Goal: Check status

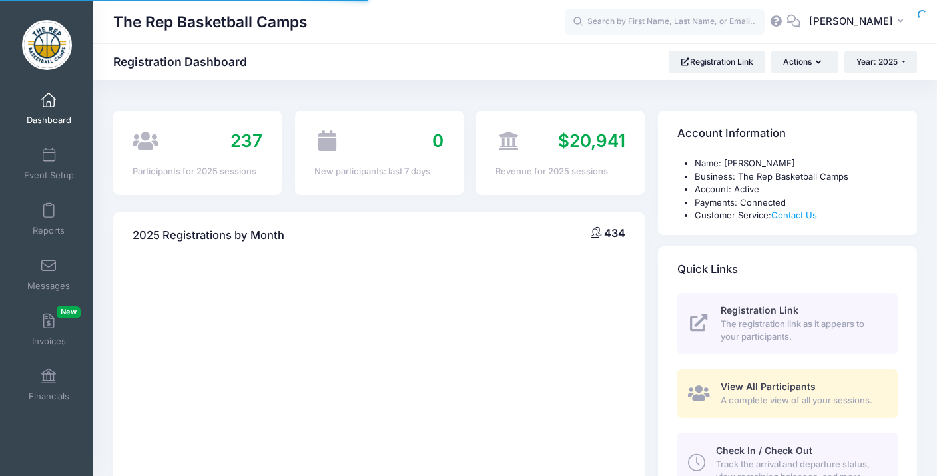
select select
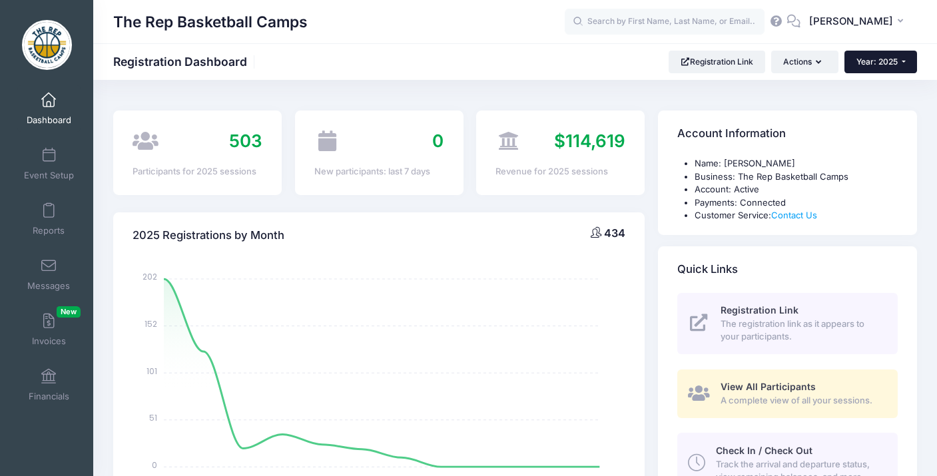
click at [884, 67] on button "Year: 2025" at bounding box center [880, 62] width 73 height 23
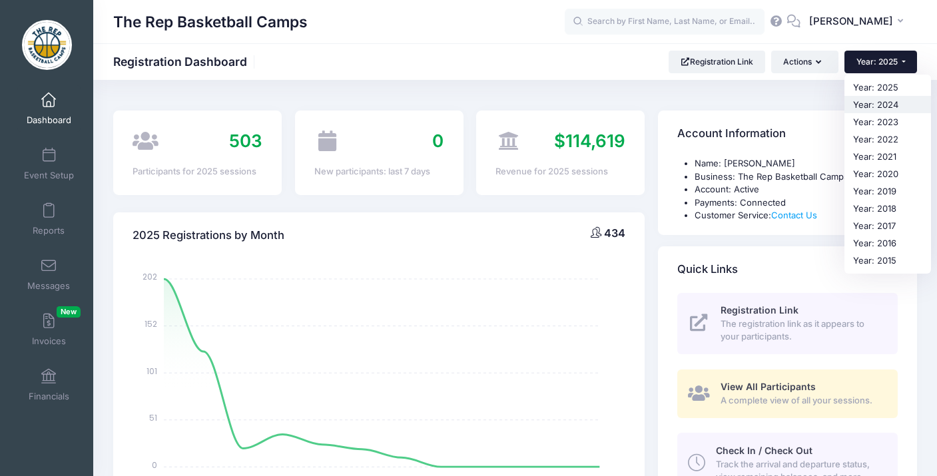
click at [878, 105] on link "Year: 2024" at bounding box center [887, 104] width 87 height 17
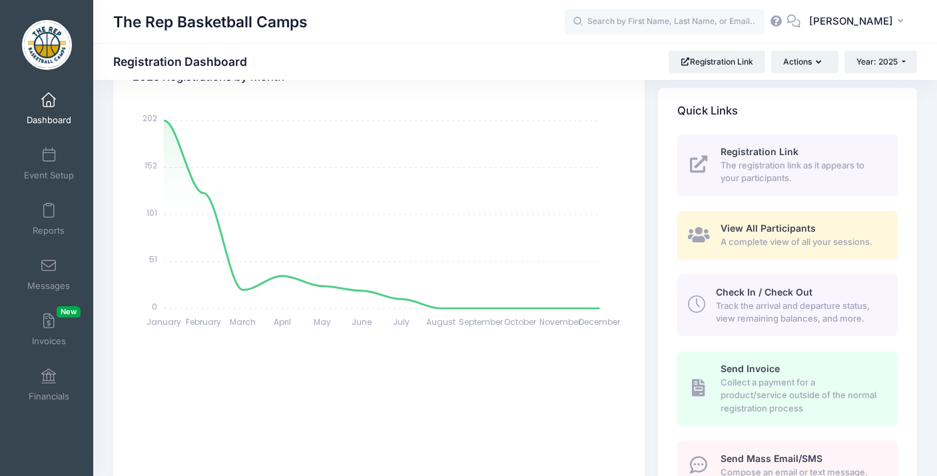
scroll to position [167, 0]
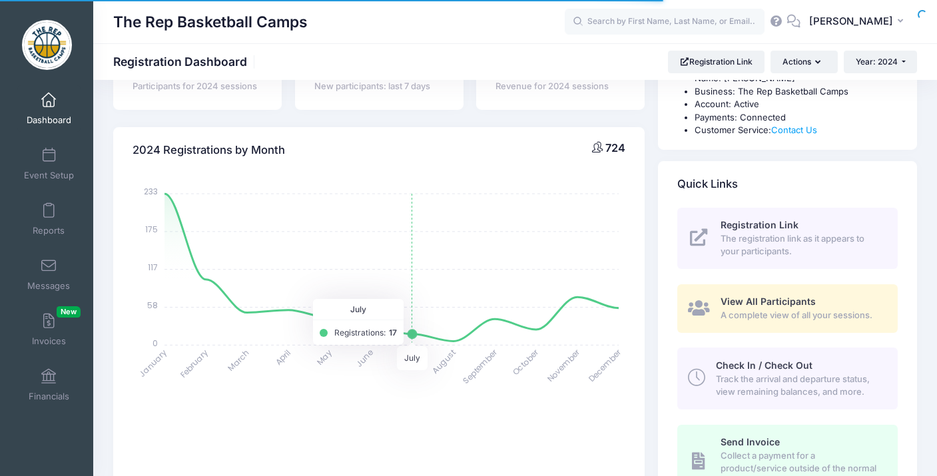
select select
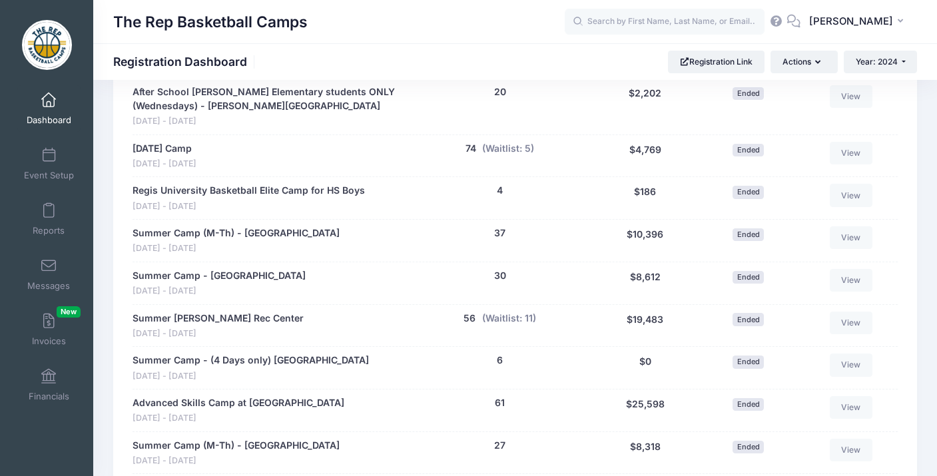
scroll to position [727, 0]
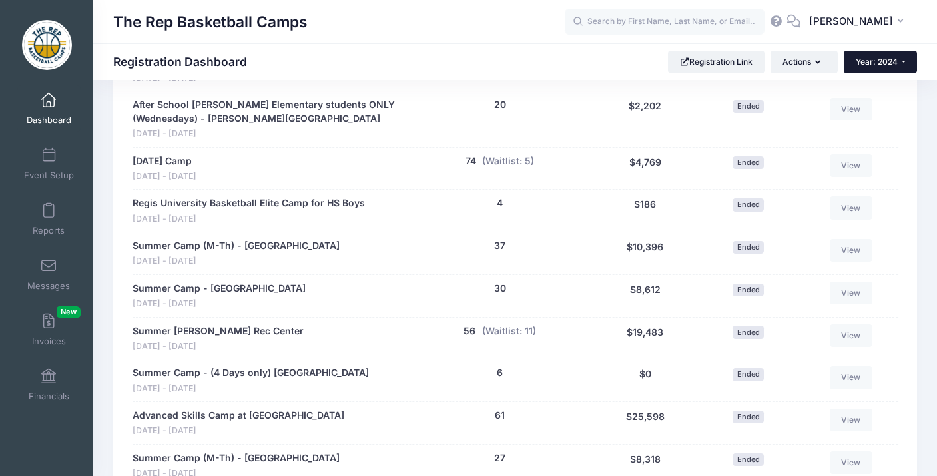
click at [881, 59] on span "Year: 2024" at bounding box center [876, 62] width 42 height 10
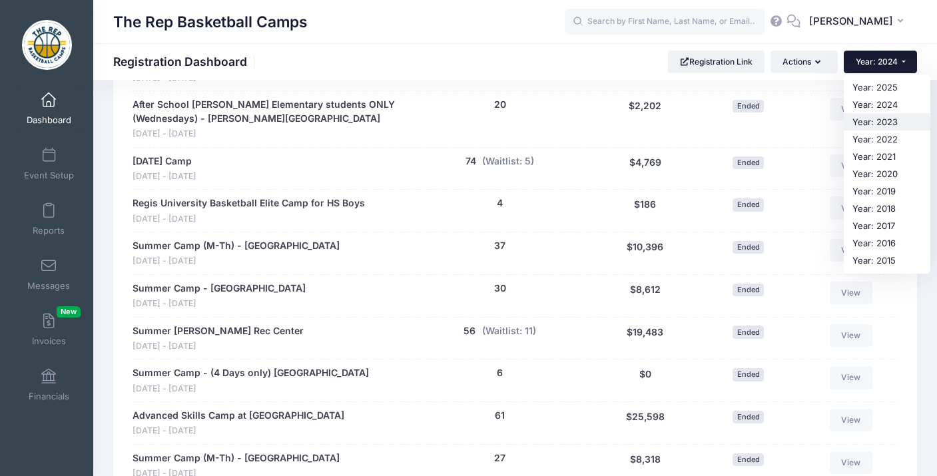
click at [872, 120] on link "Year: 2023" at bounding box center [886, 121] width 87 height 17
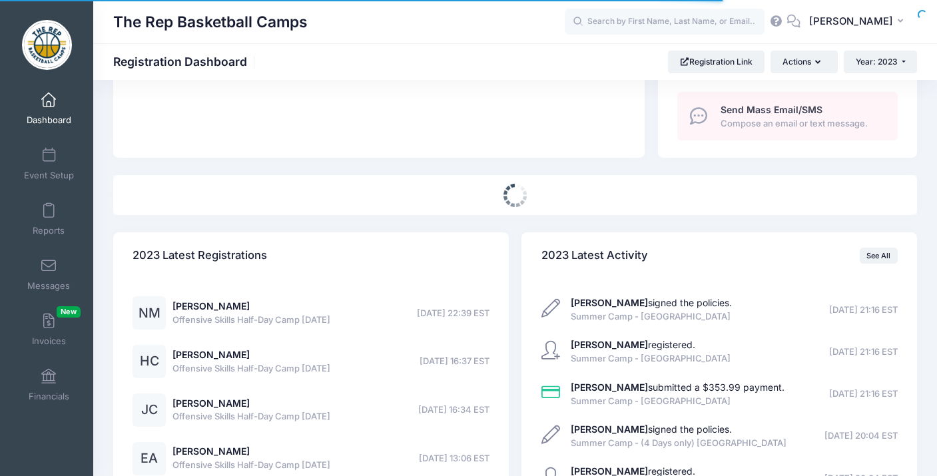
scroll to position [508, 0]
select select
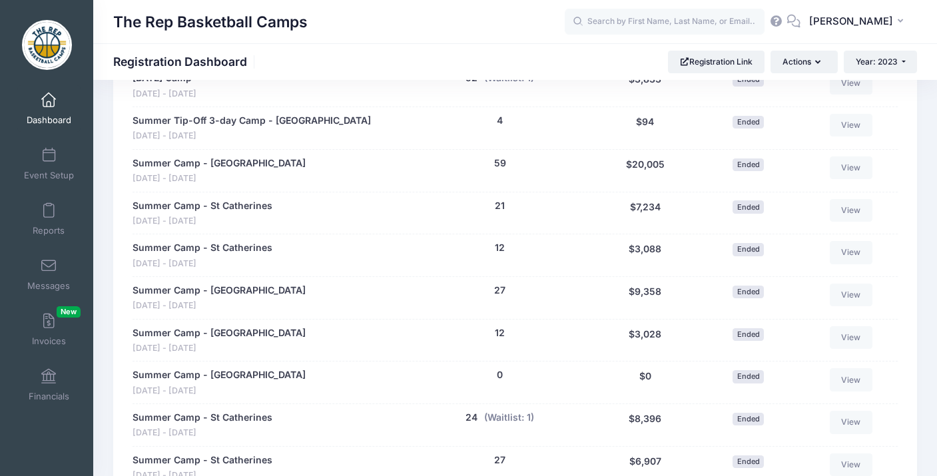
scroll to position [849, 0]
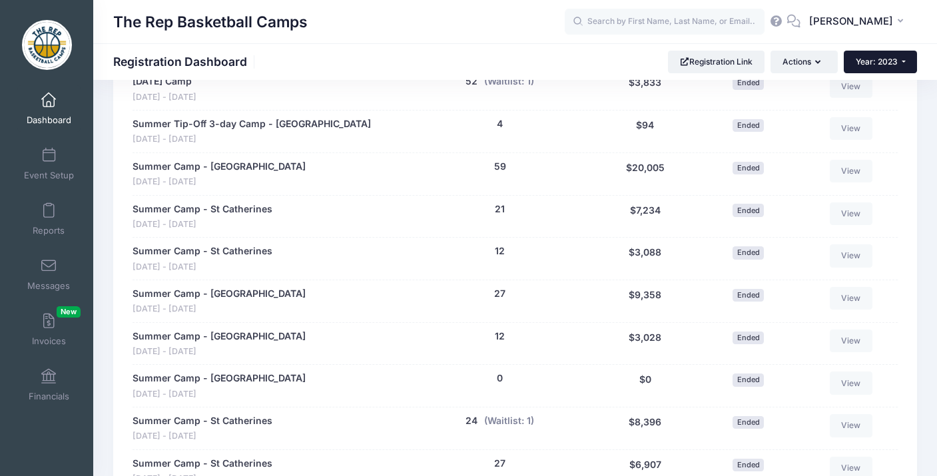
click at [875, 66] on span "Year: 2023" at bounding box center [876, 62] width 42 height 10
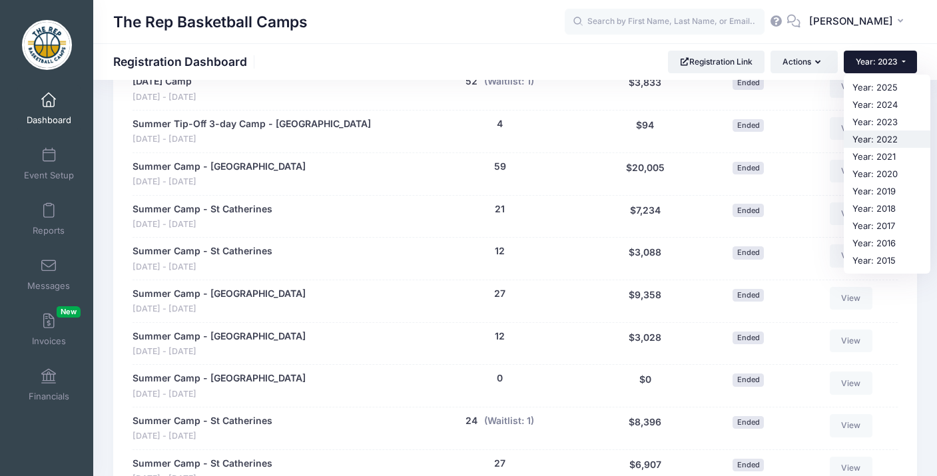
click at [874, 140] on link "Year: 2022" at bounding box center [886, 138] width 87 height 17
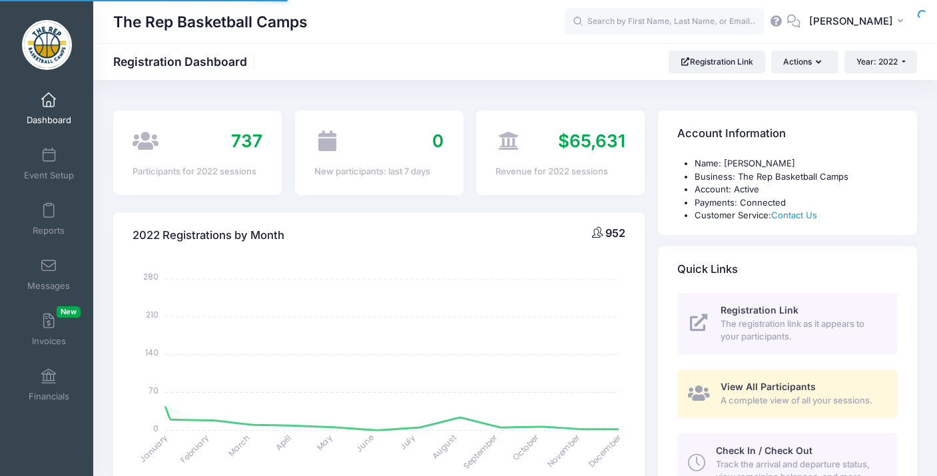
select select
